Goal: Book appointment/travel/reservation

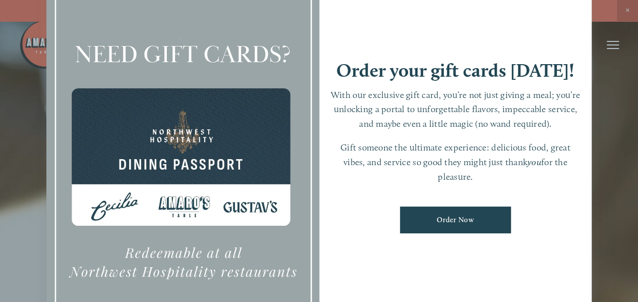
drag, startPoint x: 628, startPoint y: 9, endPoint x: 626, endPoint y: 14, distance: 5.6
click at [628, 9] on div at bounding box center [319, 151] width 638 height 302
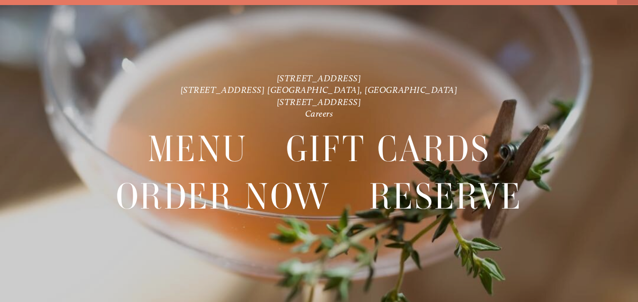
scroll to position [21, 0]
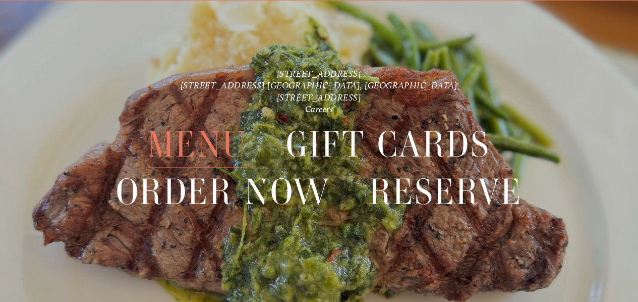
click at [178, 142] on span "Menu" at bounding box center [198, 145] width 100 height 46
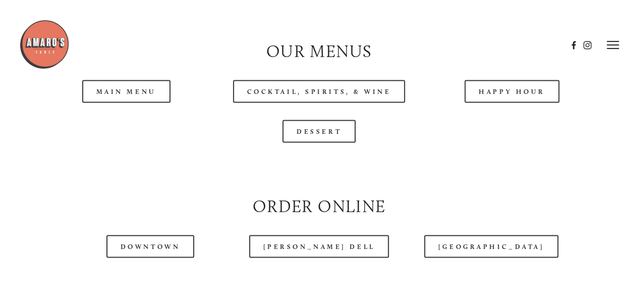
scroll to position [778, 0]
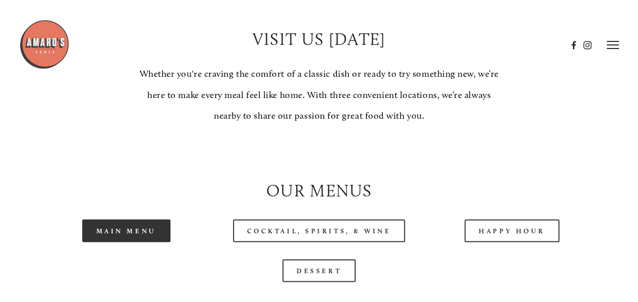
click at [151, 242] on link "Main Menu" at bounding box center [126, 230] width 88 height 23
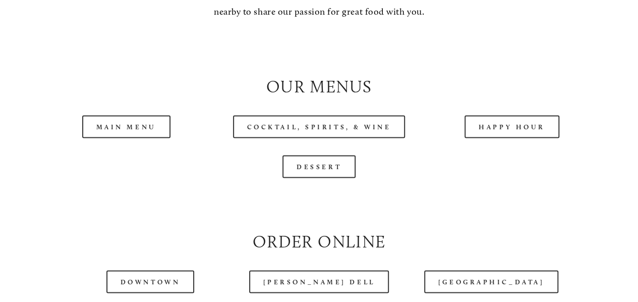
scroll to position [893, 0]
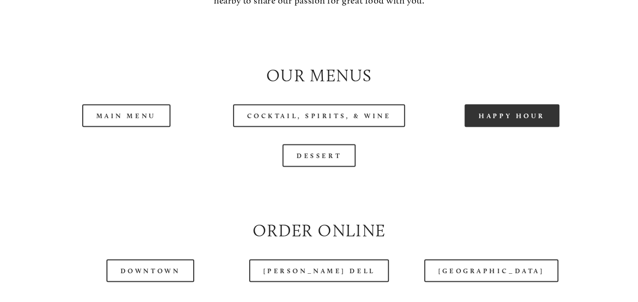
click at [526, 127] on link "Happy Hour" at bounding box center [512, 115] width 95 height 23
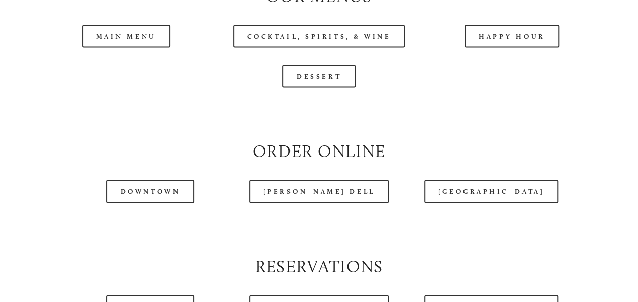
scroll to position [995, 0]
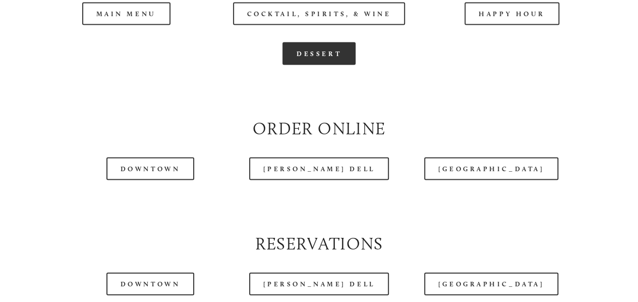
click at [297, 65] on link "Dessert" at bounding box center [319, 53] width 73 height 23
click at [334, 45] on div at bounding box center [293, 20] width 548 height 52
click at [327, 39] on div at bounding box center [293, 20] width 548 height 52
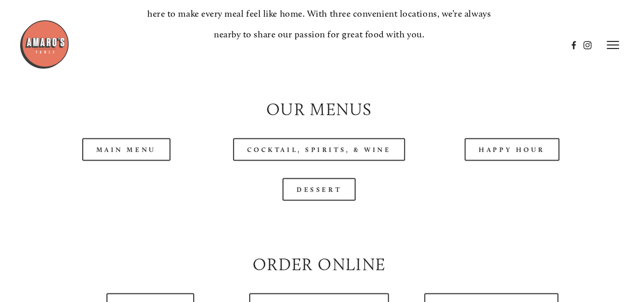
scroll to position [854, 0]
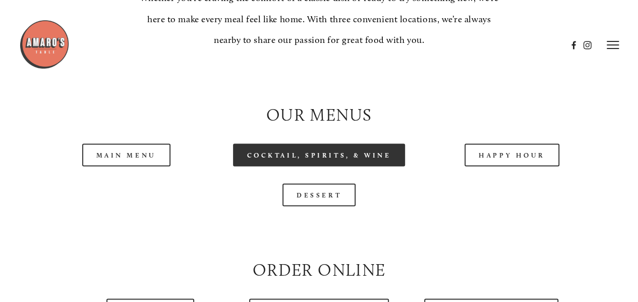
click at [344, 166] on link "Cocktail, Spirits, & Wine" at bounding box center [319, 154] width 173 height 23
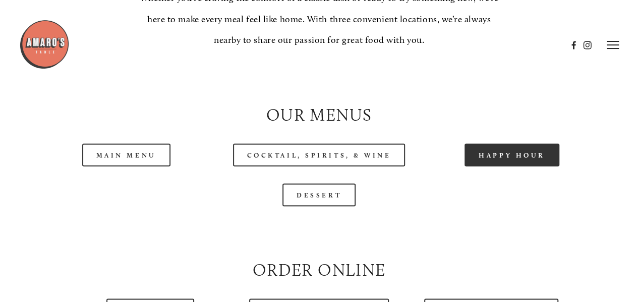
click at [507, 166] on link "Happy Hour" at bounding box center [512, 154] width 95 height 23
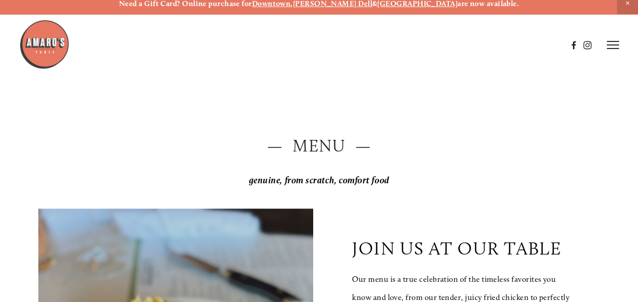
scroll to position [0, 0]
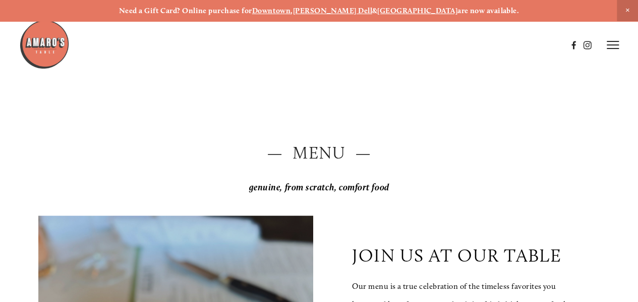
click at [33, 45] on img at bounding box center [44, 44] width 50 height 50
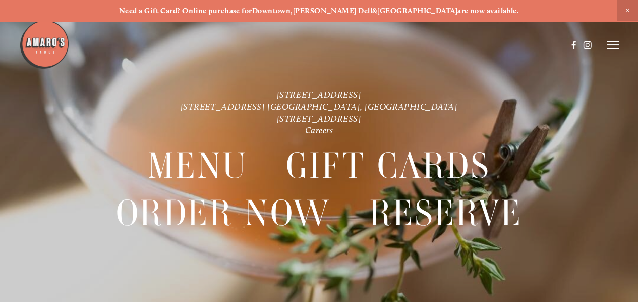
scroll to position [21, 0]
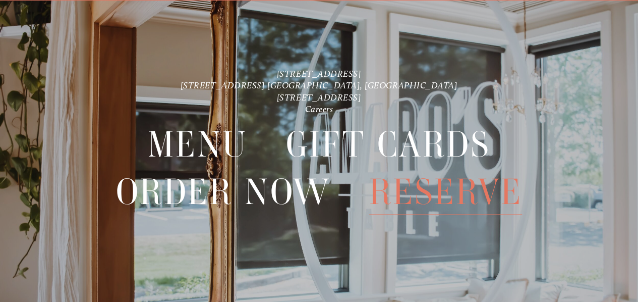
click at [442, 190] on span "Reserve" at bounding box center [445, 191] width 153 height 46
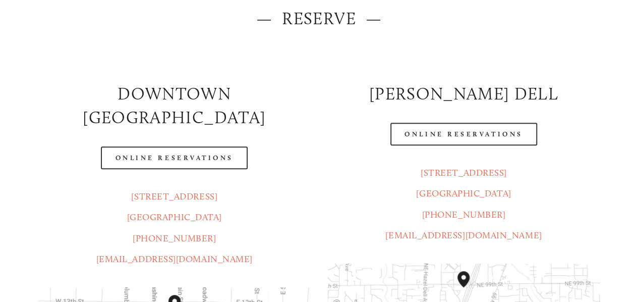
scroll to position [149, 0]
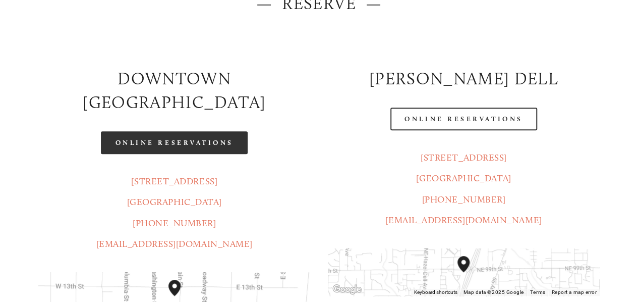
click at [203, 131] on link "Online Reservations" at bounding box center [174, 142] width 146 height 23
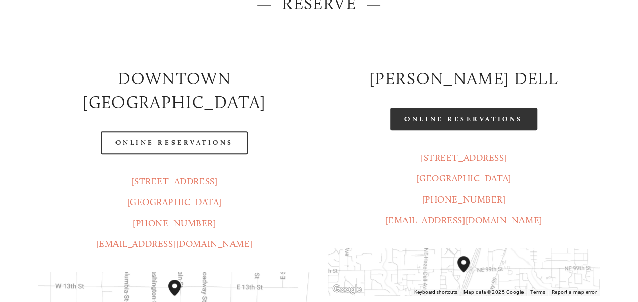
click at [461, 114] on link "Online Reservations" at bounding box center [464, 119] width 146 height 23
